Goal: Task Accomplishment & Management: Manage account settings

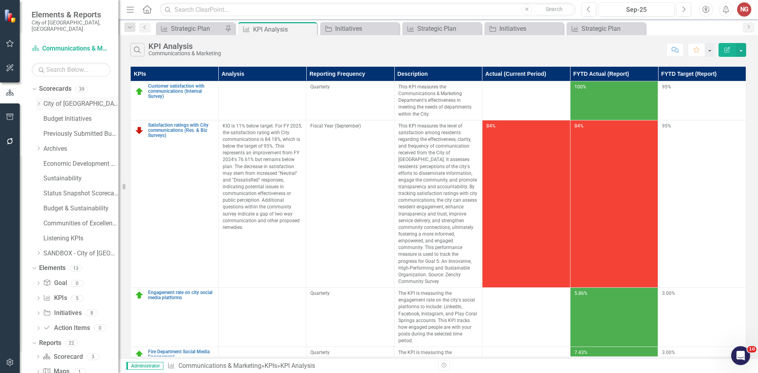
click at [37, 101] on icon "Dropdown" at bounding box center [39, 103] width 6 height 5
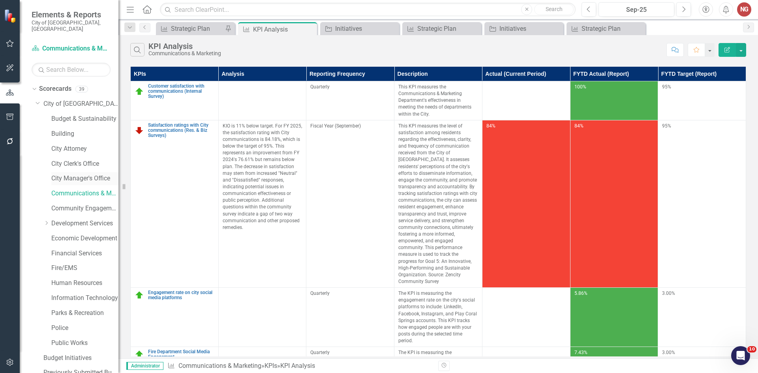
click at [73, 172] on div "City Manager's Office" at bounding box center [84, 178] width 67 height 13
click at [72, 174] on link "City Manager's Office" at bounding box center [84, 178] width 67 height 9
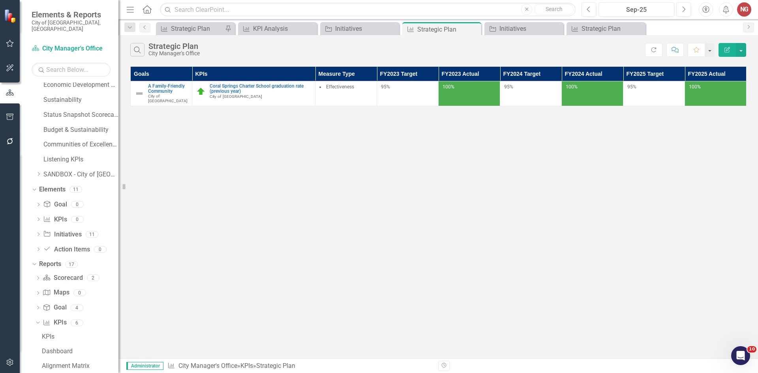
scroll to position [325, 0]
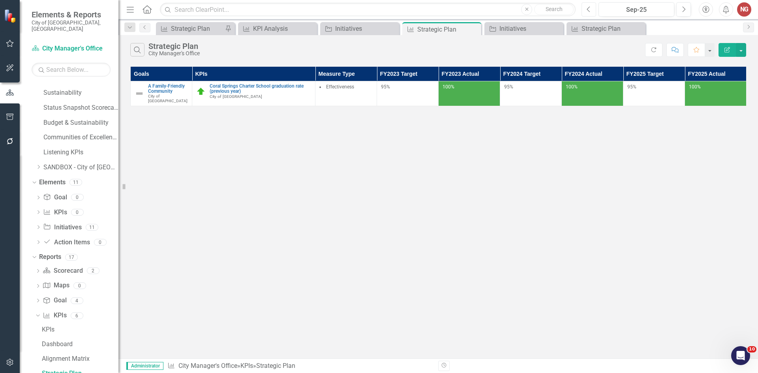
click at [589, 7] on icon "button" at bounding box center [588, 9] width 3 height 6
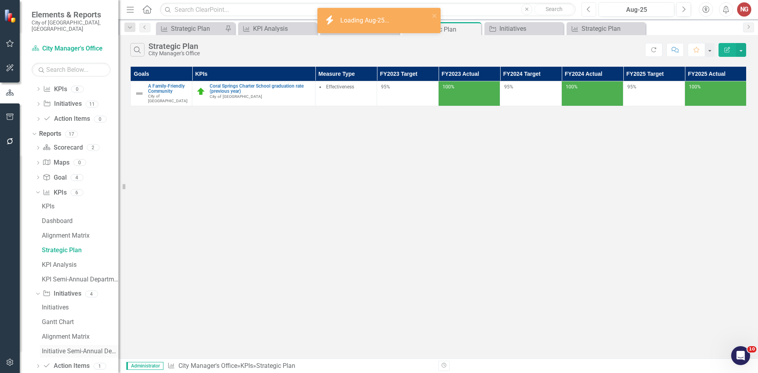
scroll to position [455, 0]
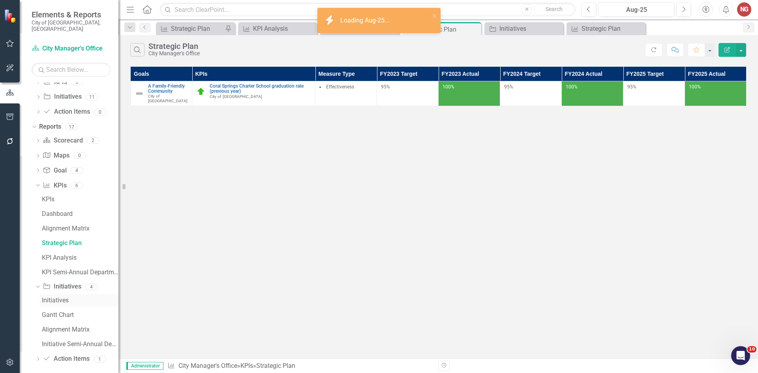
click at [61, 297] on div "Initiatives" at bounding box center [80, 300] width 77 height 7
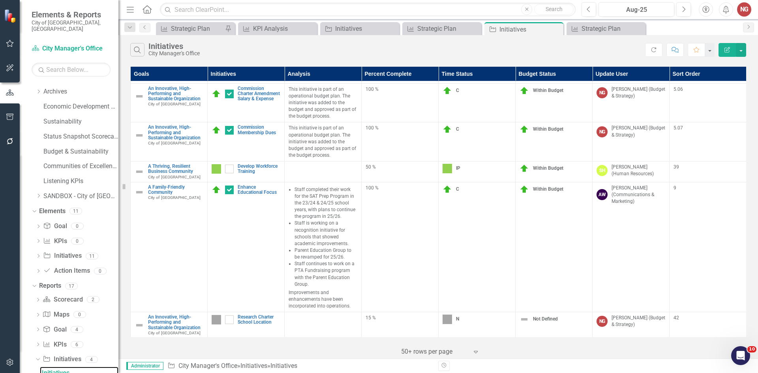
scroll to position [25, 0]
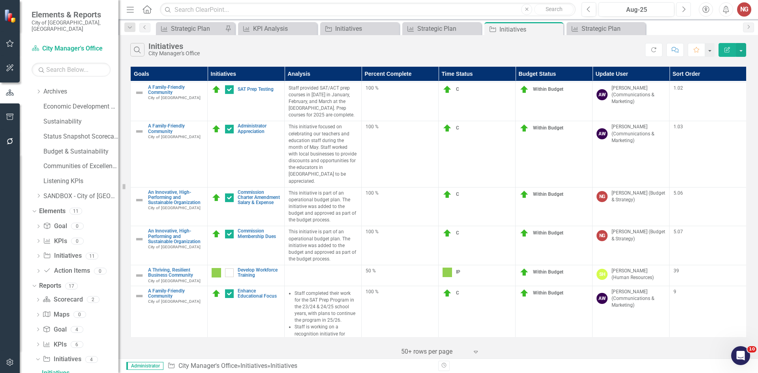
click at [685, 11] on icon "Next" at bounding box center [683, 9] width 4 height 7
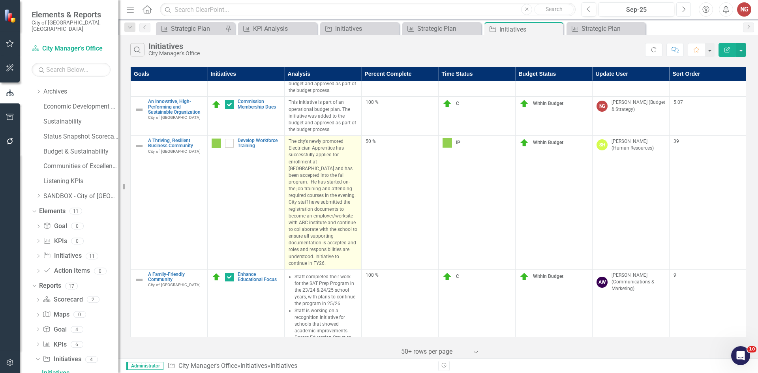
scroll to position [158, 0]
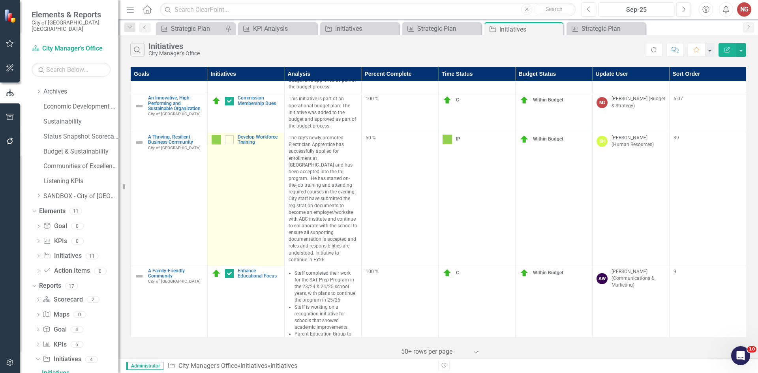
drag, startPoint x: 328, startPoint y: 253, endPoint x: 266, endPoint y: 150, distance: 120.1
click at [266, 150] on tr "A Thriving, Resilient Business Community City of [GEOGRAPHIC_DATA] Link Map Vie…" at bounding box center [439, 199] width 616 height 134
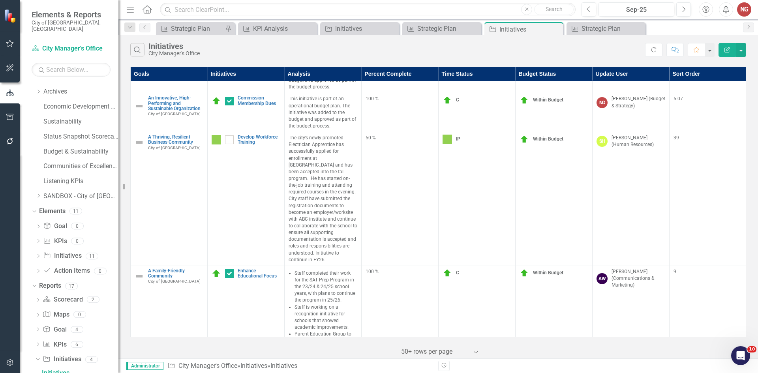
copy tr "Link Map View Link Map Edit Edit Initiative Link Open Element The city’s newly …"
click at [7, 115] on icon "button" at bounding box center [9, 117] width 7 height 6
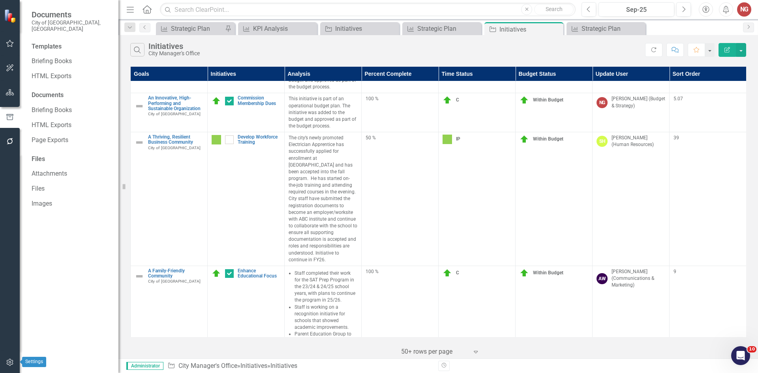
click at [12, 364] on icon "button" at bounding box center [10, 362] width 8 height 6
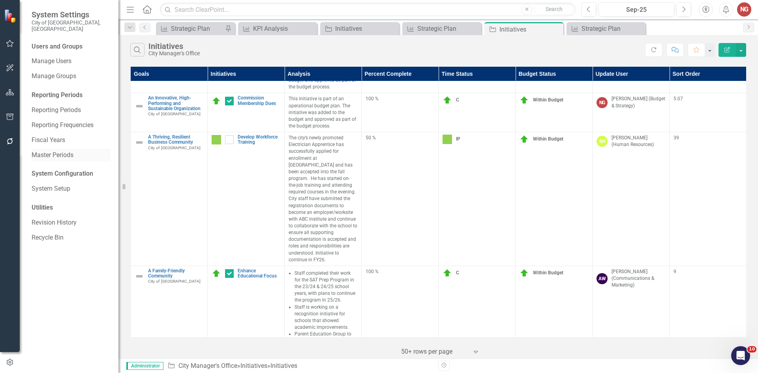
click at [42, 151] on link "Master Periods" at bounding box center [71, 155] width 79 height 9
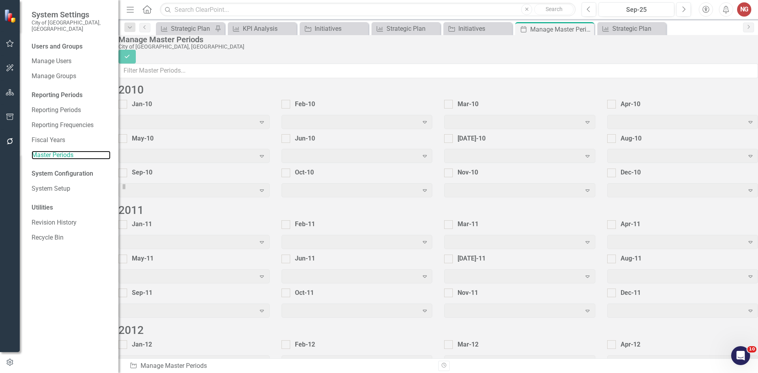
checkbox input "true"
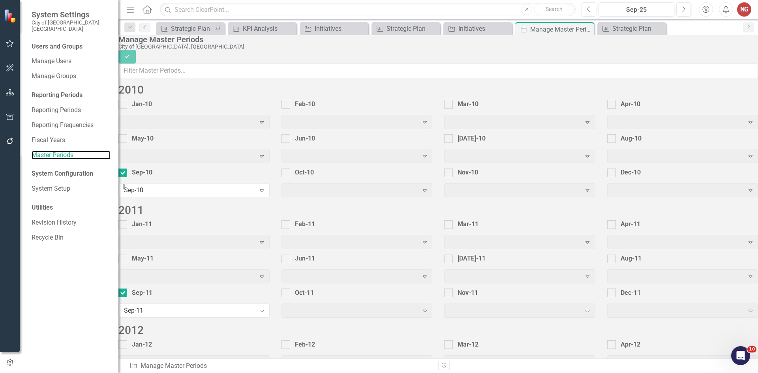
checkbox input "true"
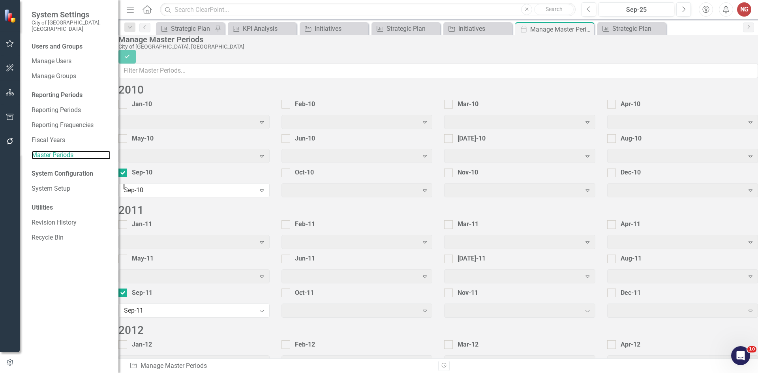
checkbox input "true"
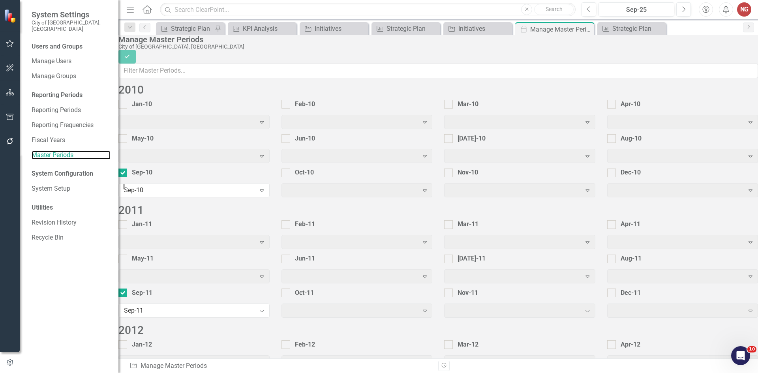
checkbox input "true"
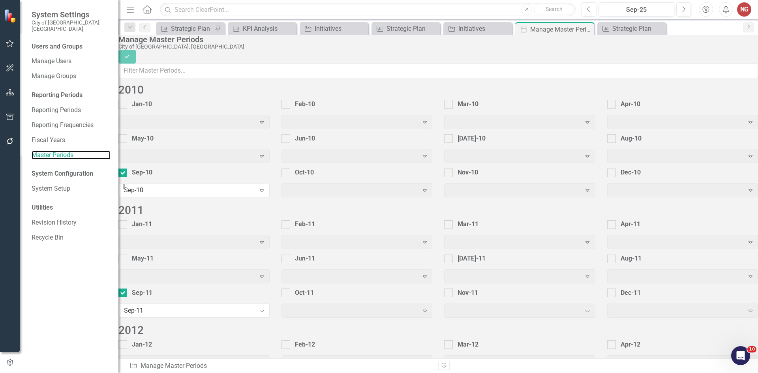
checkbox input "true"
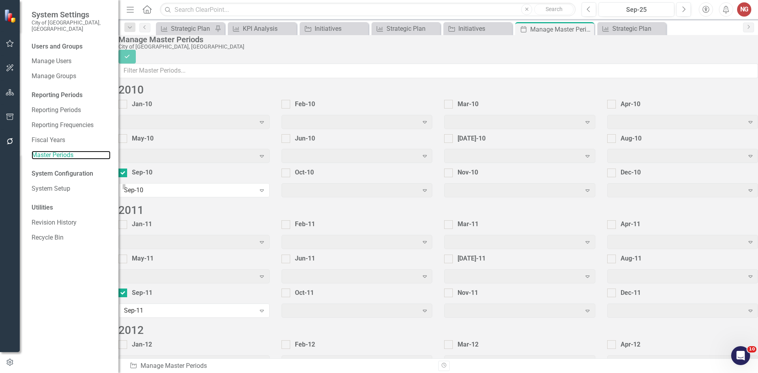
checkbox input "true"
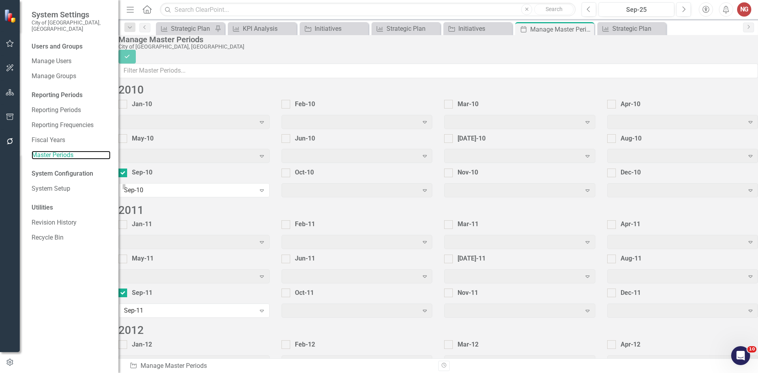
checkbox input "true"
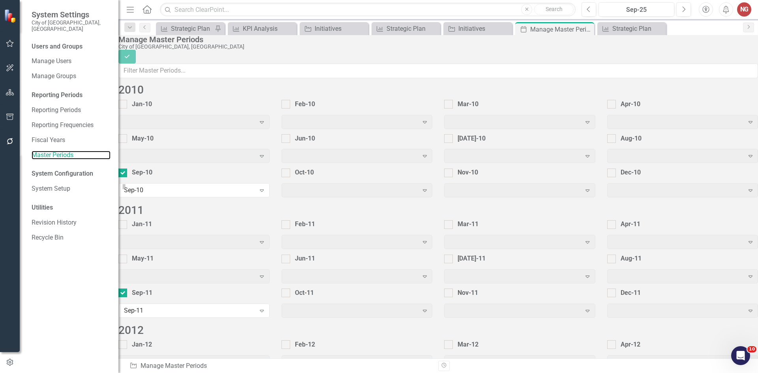
checkbox input "true"
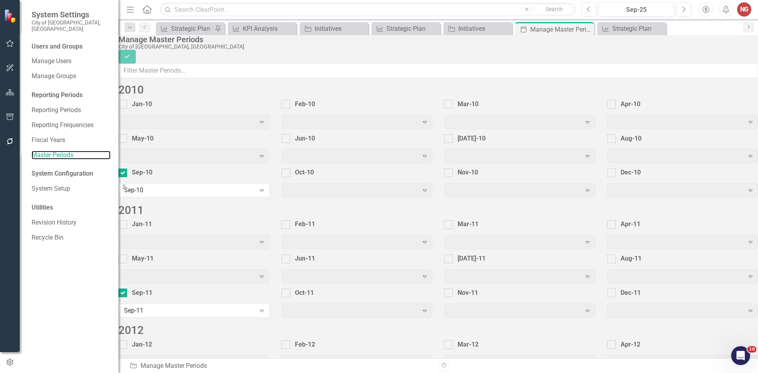
checkbox input "true"
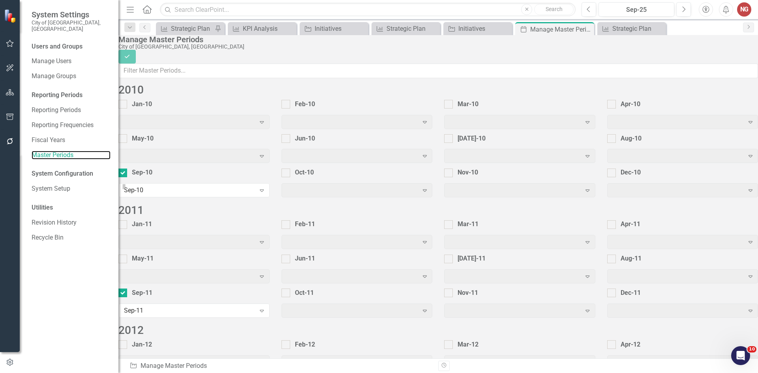
checkbox input "true"
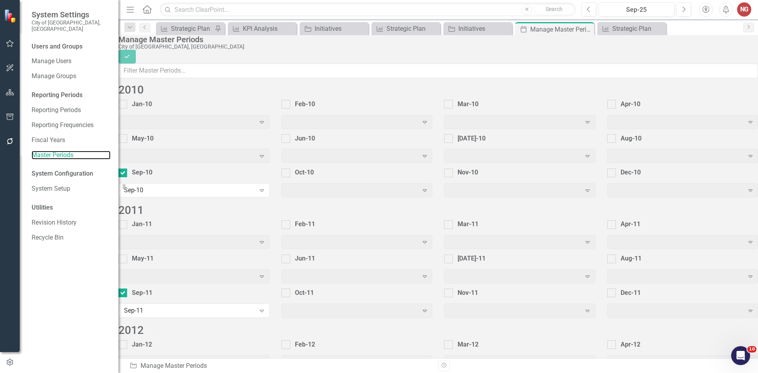
checkbox input "true"
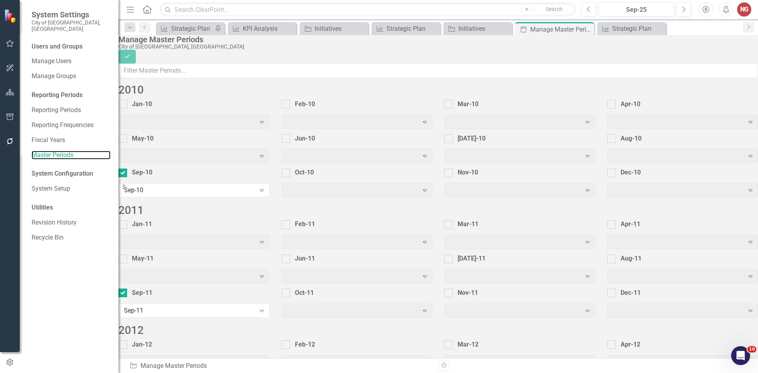
checkbox input "true"
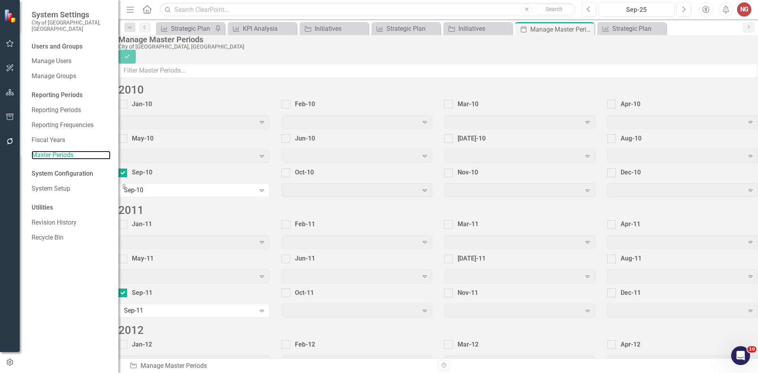
checkbox input "true"
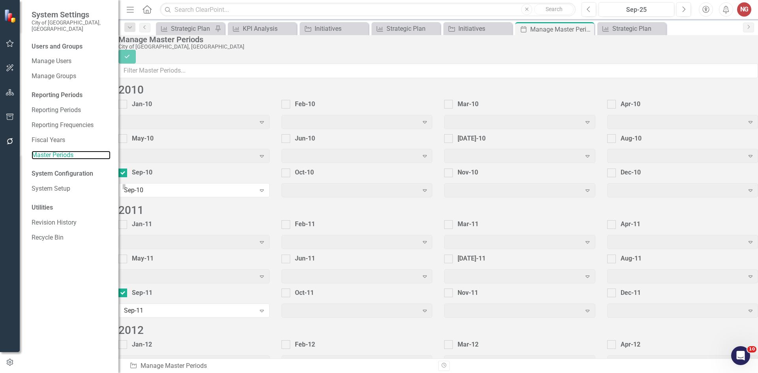
checkbox input "true"
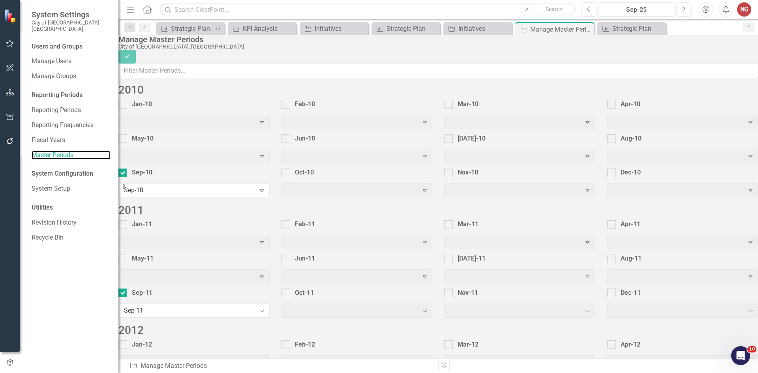
checkbox input "true"
click at [52, 136] on link "Fiscal Years" at bounding box center [71, 140] width 79 height 9
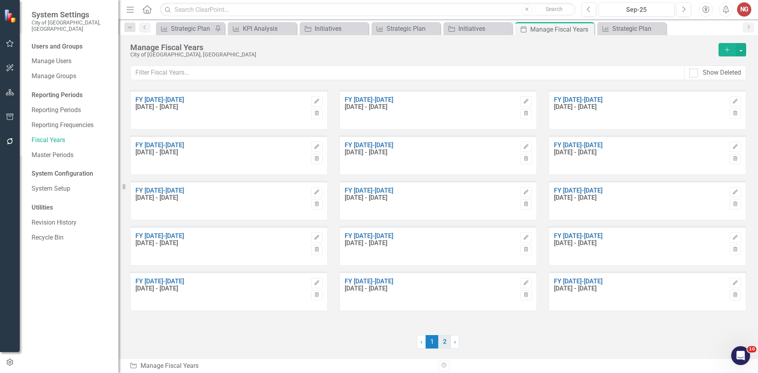
click at [443, 341] on link "2" at bounding box center [444, 341] width 13 height 13
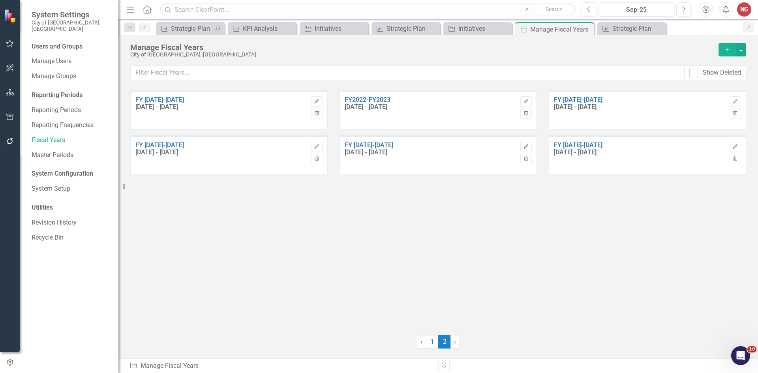
click at [525, 145] on icon "Edit" at bounding box center [526, 146] width 6 height 5
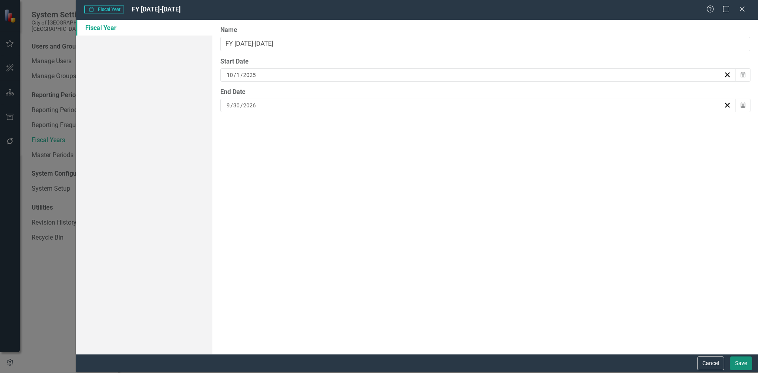
click at [733, 362] on button "Save" at bounding box center [741, 363] width 22 height 14
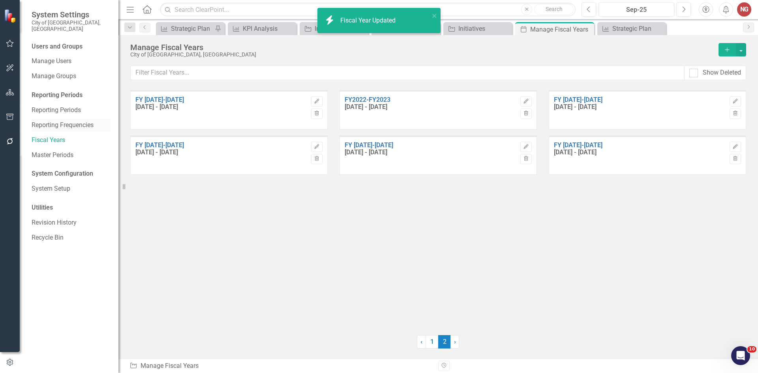
click at [58, 121] on link "Reporting Frequencies" at bounding box center [71, 125] width 79 height 9
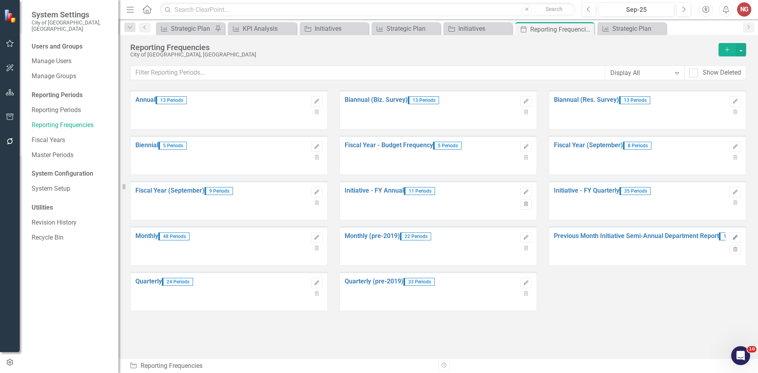
click at [733, 239] on icon "button" at bounding box center [734, 237] width 5 height 5
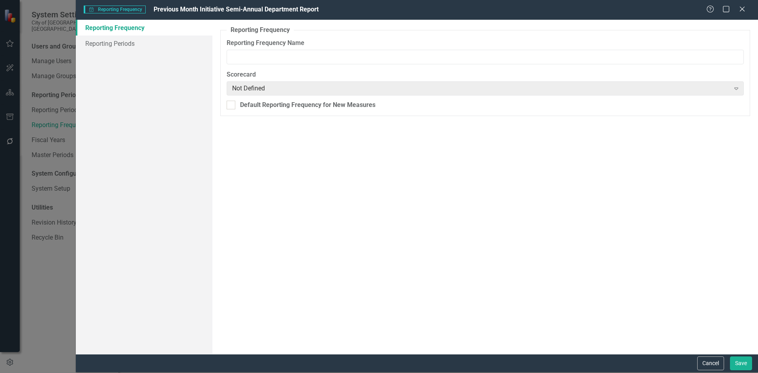
type input "Previous Month Initiative Semi-Annual Department Report"
click at [116, 43] on link "Reporting Periods" at bounding box center [144, 44] width 137 height 16
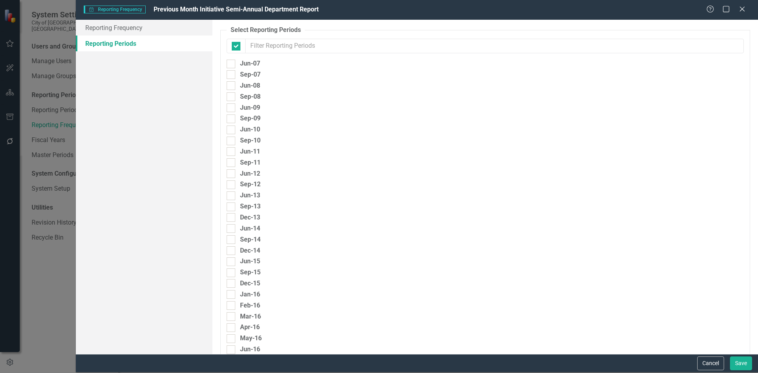
checkbox input "false"
drag, startPoint x: 701, startPoint y: 365, endPoint x: 697, endPoint y: 362, distance: 4.6
click at [700, 363] on button "Cancel" at bounding box center [710, 363] width 27 height 14
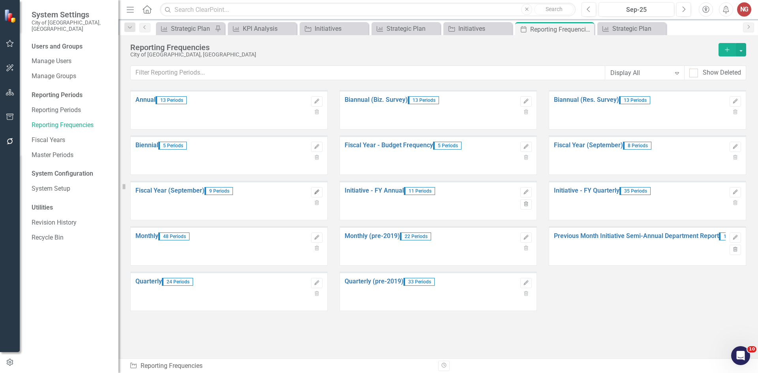
click at [317, 191] on icon "Edit" at bounding box center [317, 192] width 6 height 5
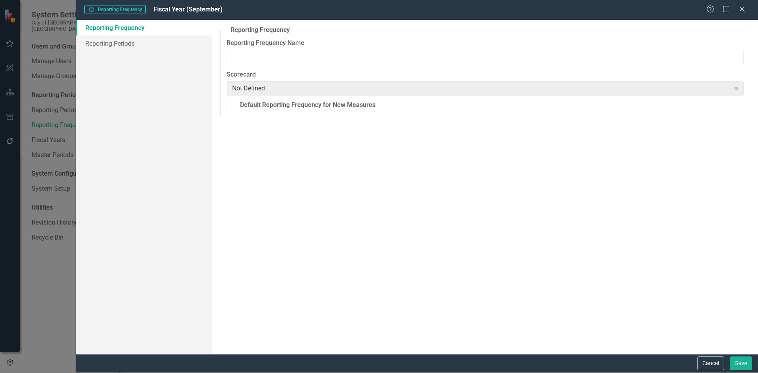
type input "Fiscal Year (September)"
click at [102, 44] on link "Reporting Periods" at bounding box center [144, 44] width 137 height 16
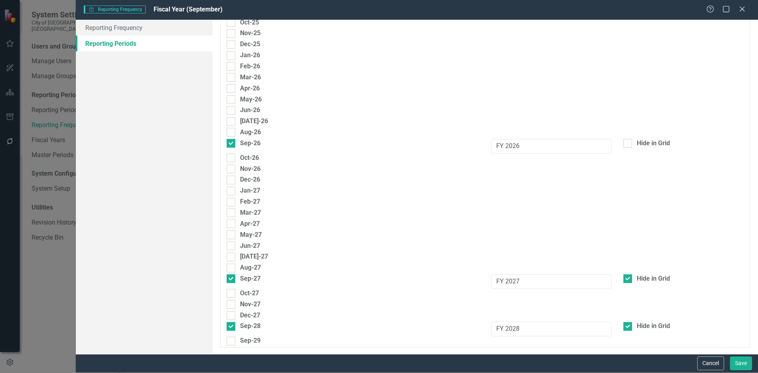
scroll to position [2130, 0]
click at [712, 364] on button "Cancel" at bounding box center [710, 363] width 27 height 14
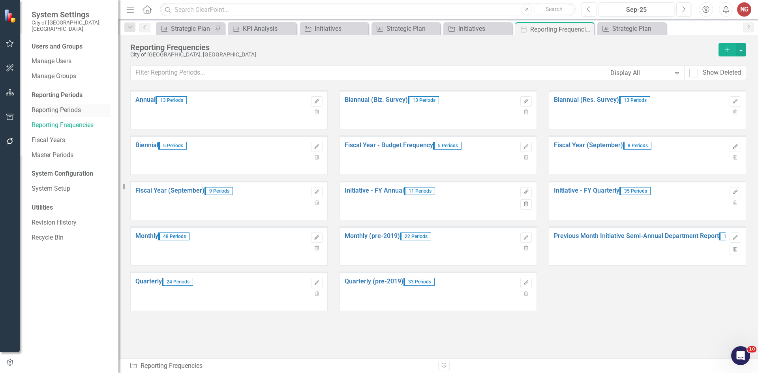
click at [44, 106] on link "Reporting Periods" at bounding box center [71, 110] width 79 height 9
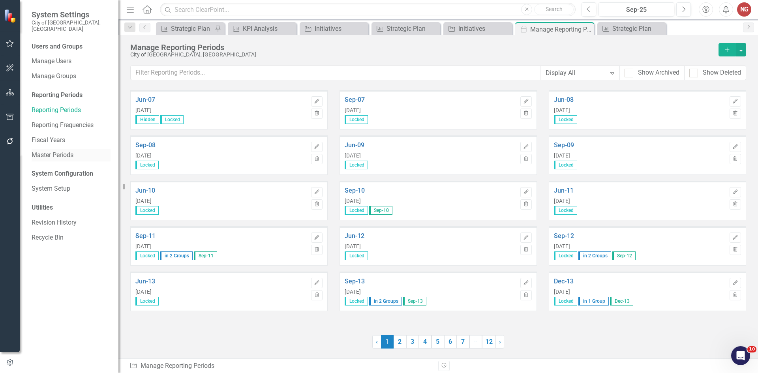
click at [59, 151] on link "Master Periods" at bounding box center [71, 155] width 79 height 9
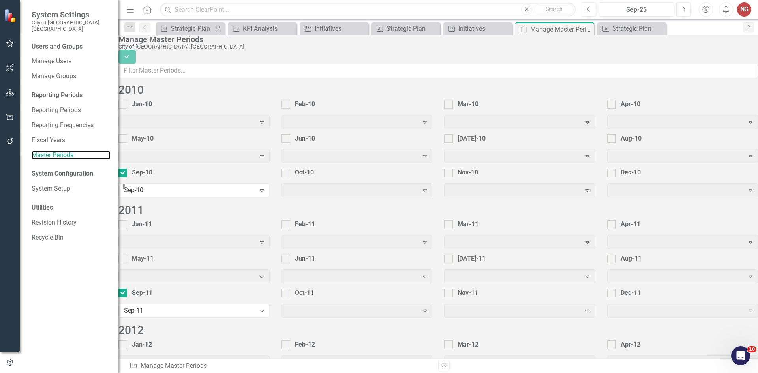
scroll to position [971, 0]
click at [182, 365] on div "Initiative Manage Master Periods" at bounding box center [280, 365] width 303 height 9
click at [6, 97] on button "button" at bounding box center [10, 92] width 18 height 17
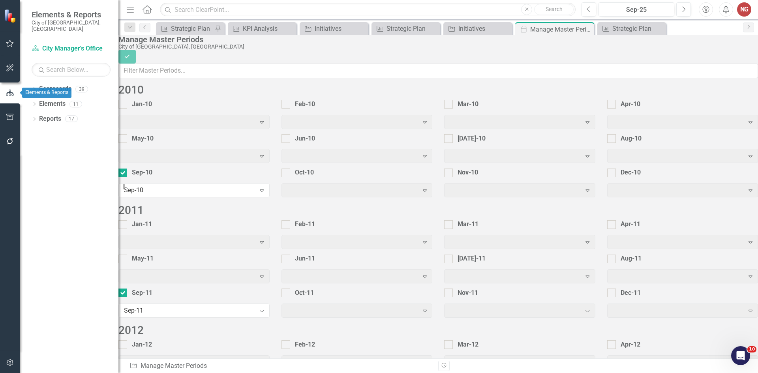
click at [7, 91] on icon "button" at bounding box center [10, 92] width 9 height 7
click at [33, 88] on icon "Dropdown" at bounding box center [35, 90] width 6 height 4
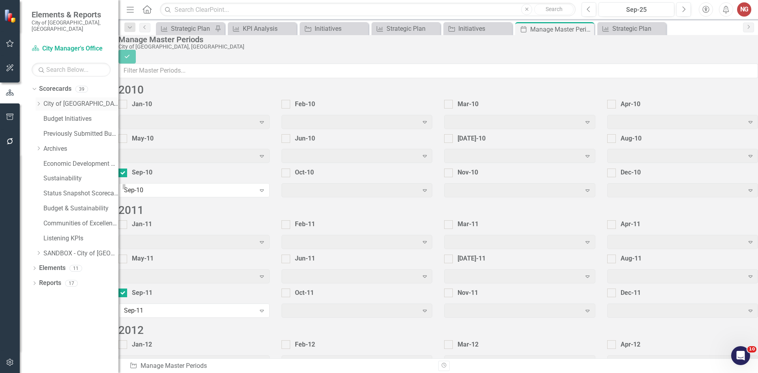
click at [38, 101] on icon "Dropdown" at bounding box center [39, 103] width 6 height 5
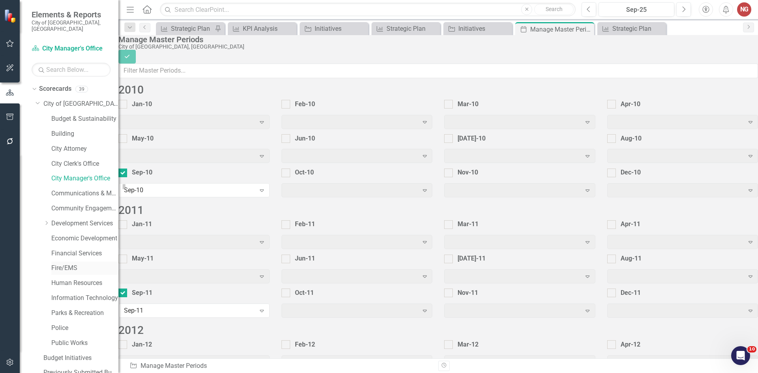
click at [65, 264] on link "Fire/EMS" at bounding box center [84, 268] width 67 height 9
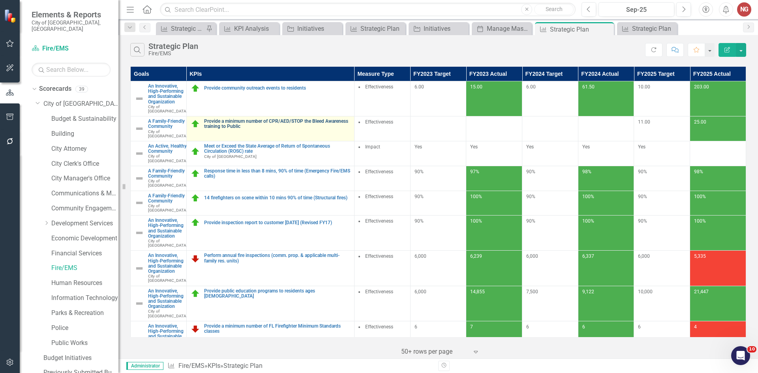
click at [239, 129] on link "Provide a minimum number of CPR/AED/STOP the Bleed Awareness training to Public" at bounding box center [277, 124] width 146 height 10
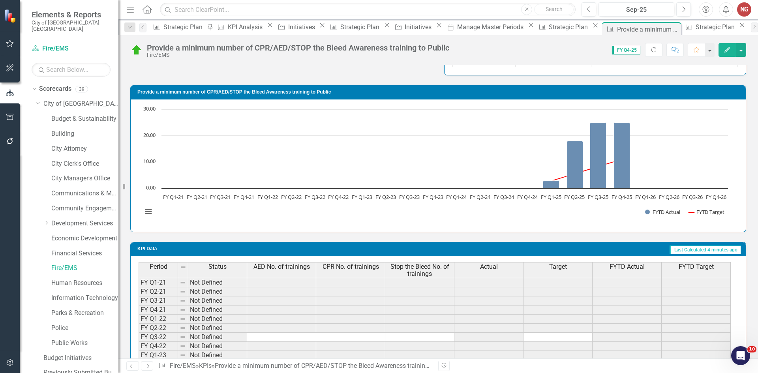
scroll to position [409, 0]
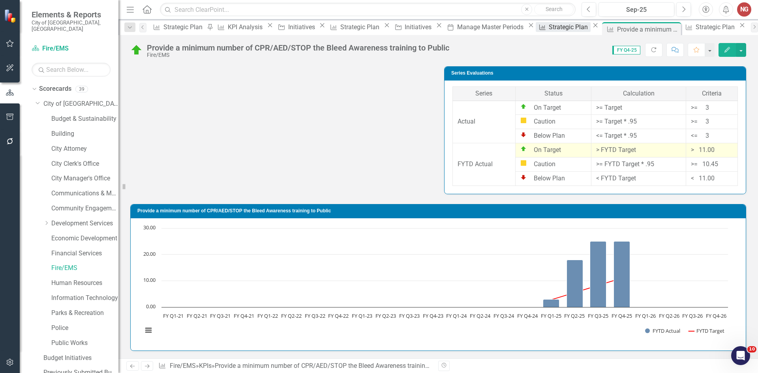
click at [549, 32] on div "Strategic Plan" at bounding box center [569, 27] width 41 height 10
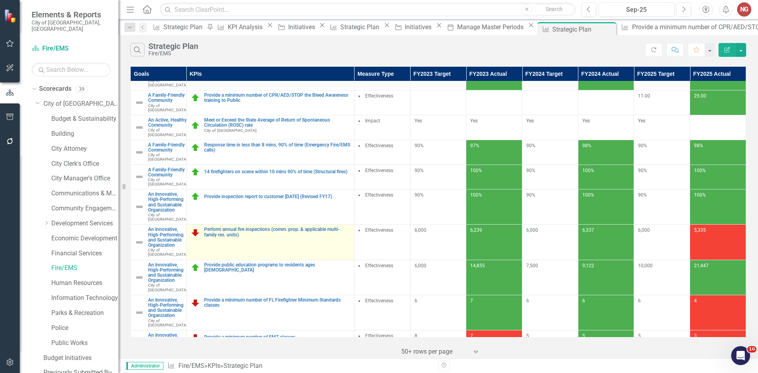
scroll to position [39, 0]
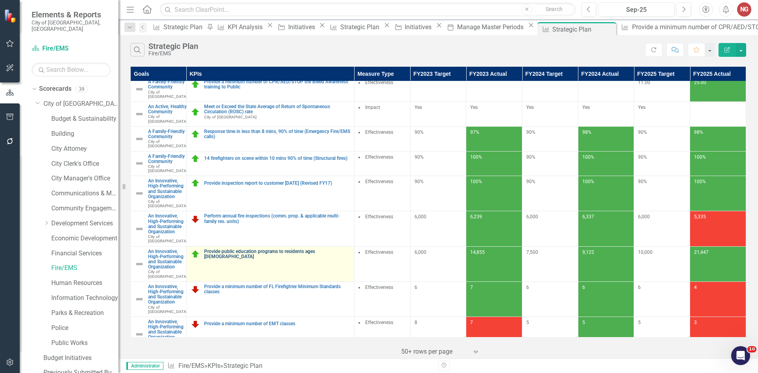
click at [307, 259] on link "Provide public education programs to residents ages [DEMOGRAPHIC_DATA]" at bounding box center [277, 254] width 146 height 10
